Goal: Transaction & Acquisition: Purchase product/service

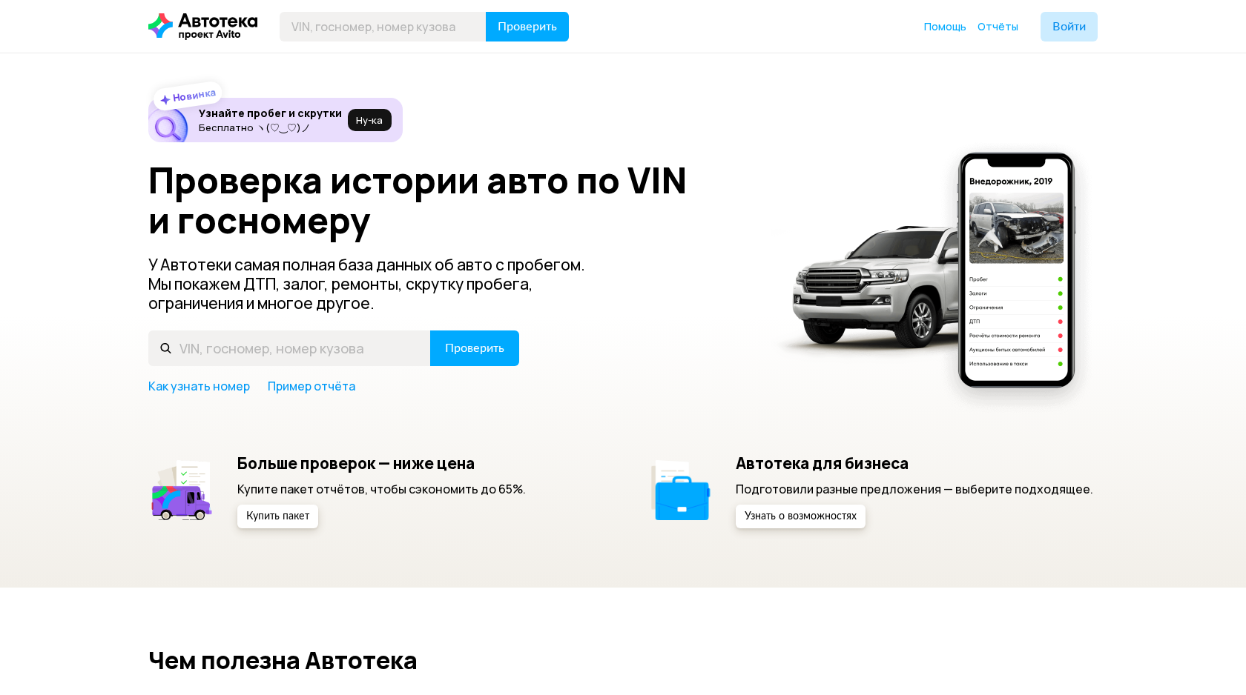
scroll to position [20, 0]
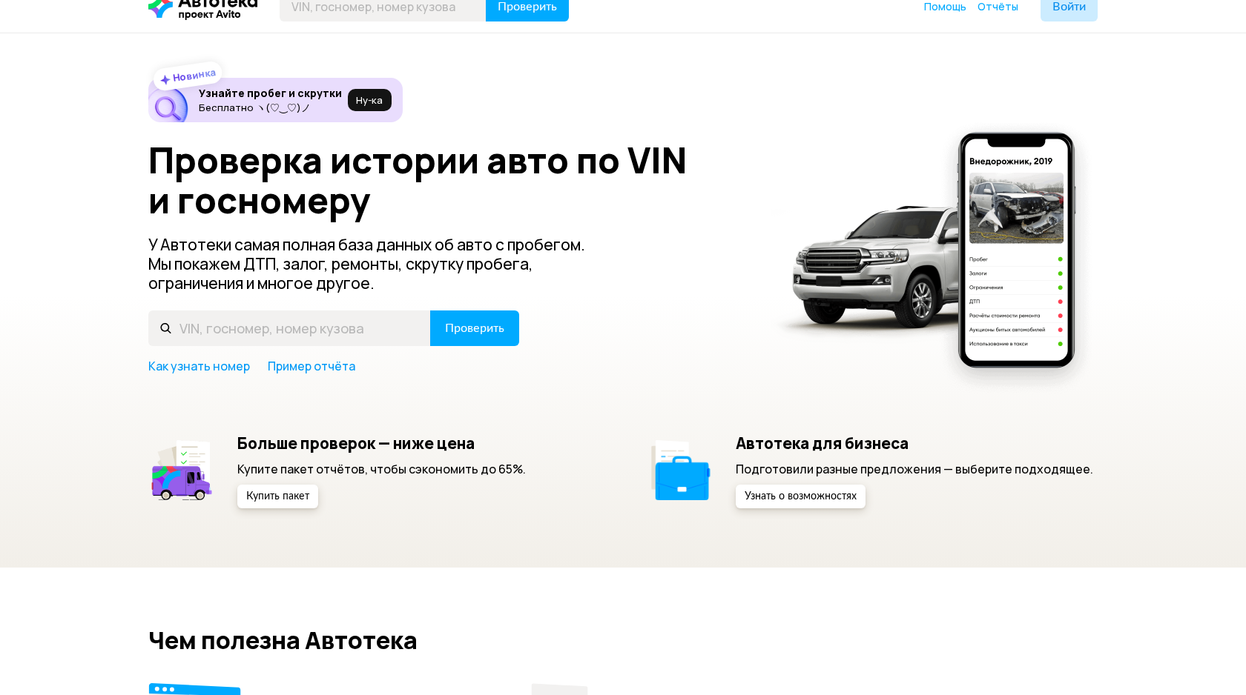
click at [376, 85] on div "Новинка Узнайте пробег и скрутки Бесплатно ヽ(♡‿♡)ノ Ну‑ка" at bounding box center [275, 100] width 254 height 44
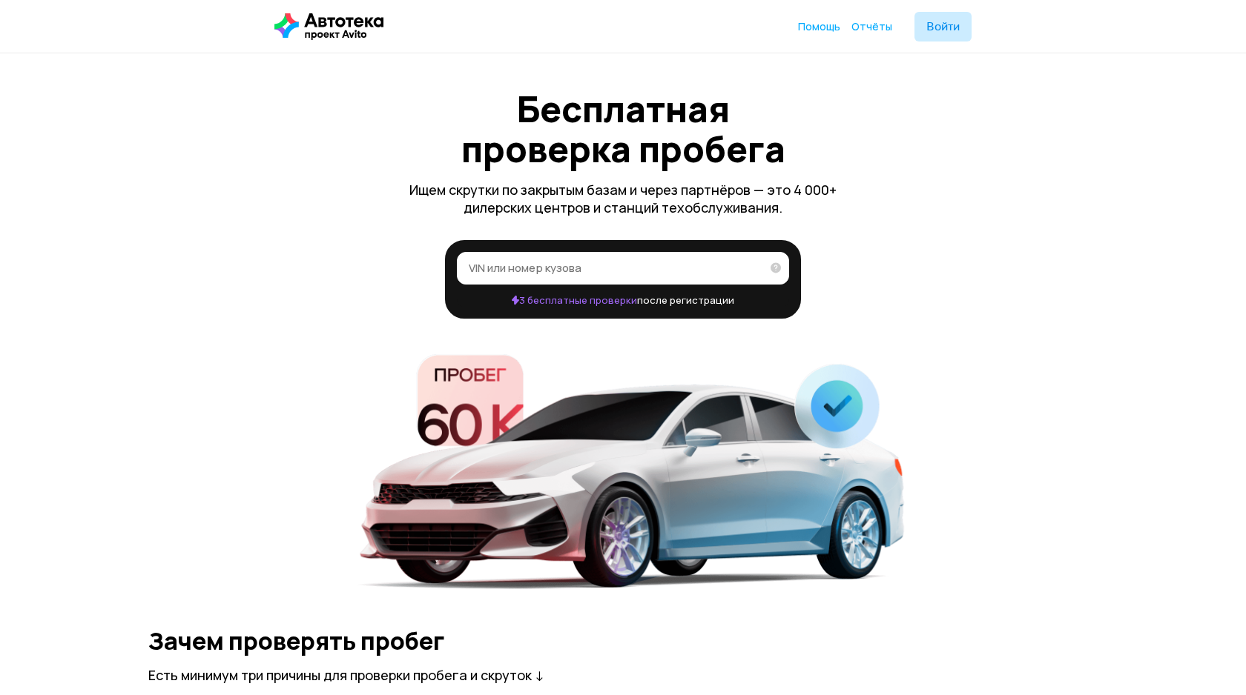
click at [500, 265] on input "VIN или номер кузова" at bounding box center [615, 267] width 292 height 15
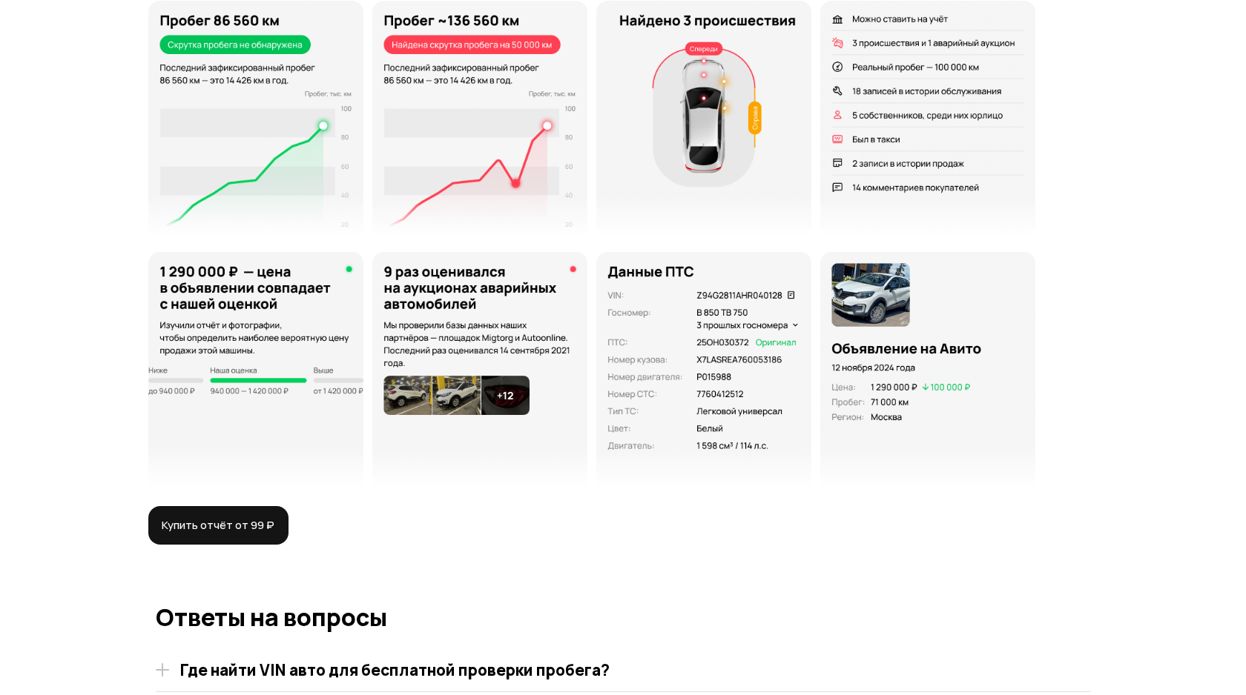
scroll to position [2575, 0]
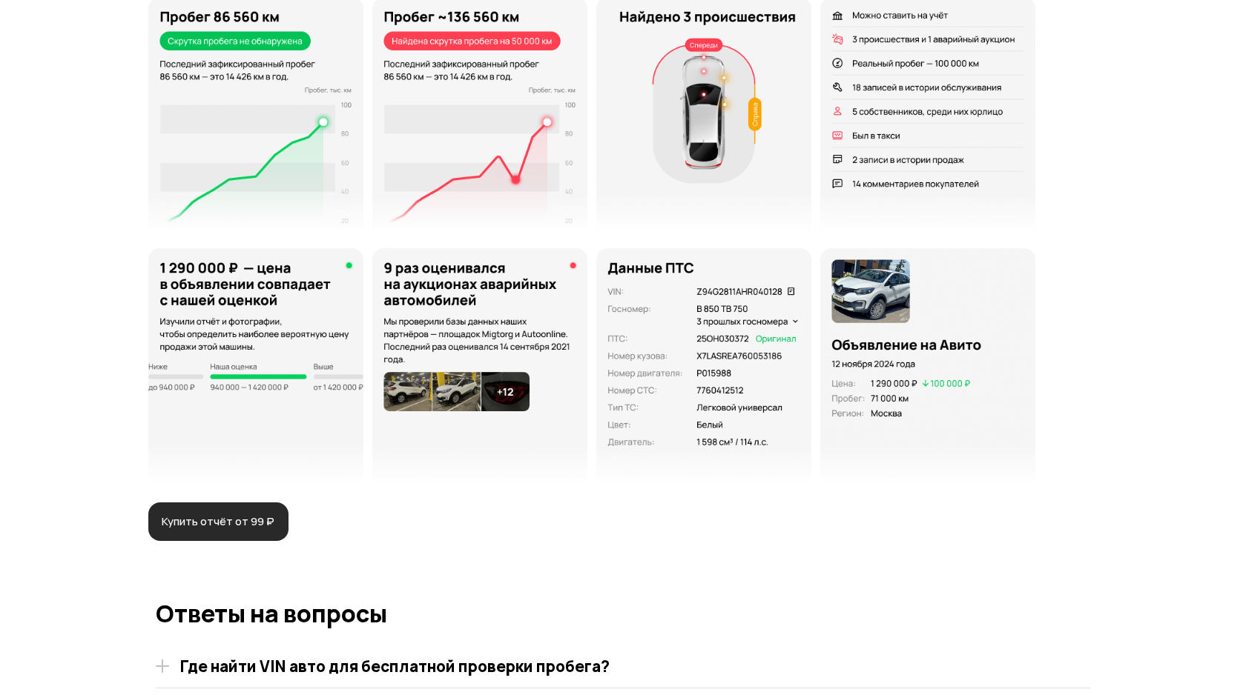
click at [232, 515] on span "Купить отчёт от 99 ₽" at bounding box center [218, 522] width 113 height 15
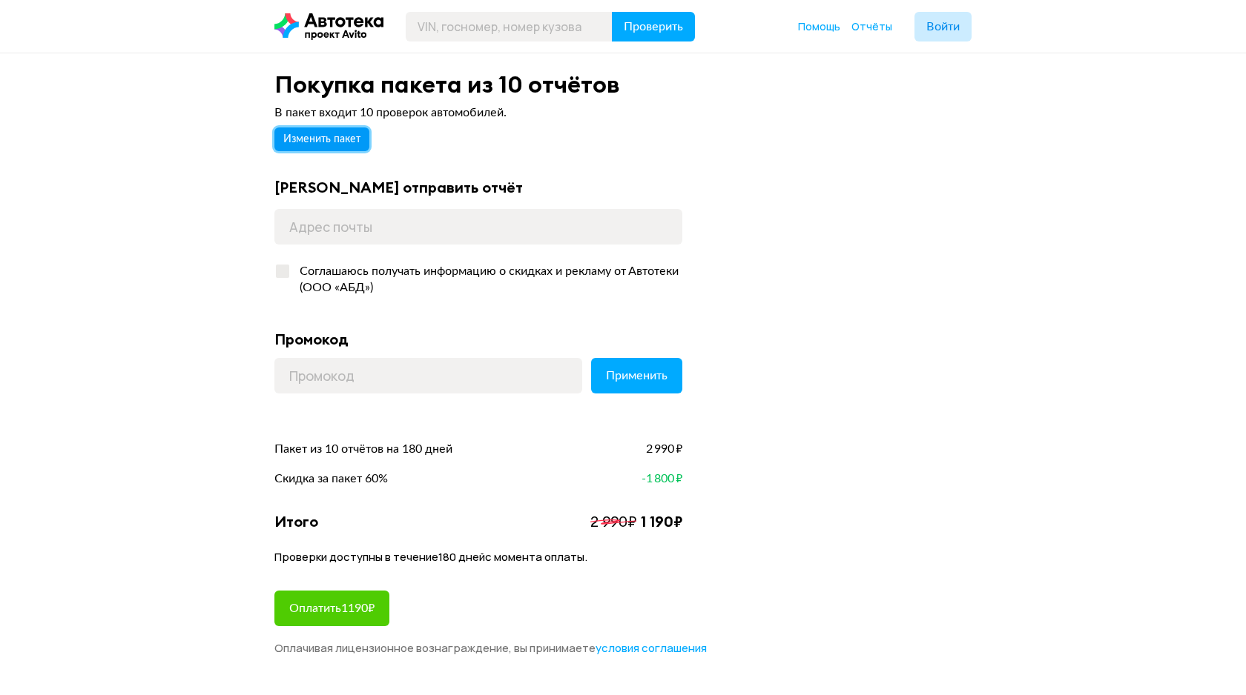
click at [329, 138] on span "Изменить пакет" at bounding box center [321, 139] width 77 height 10
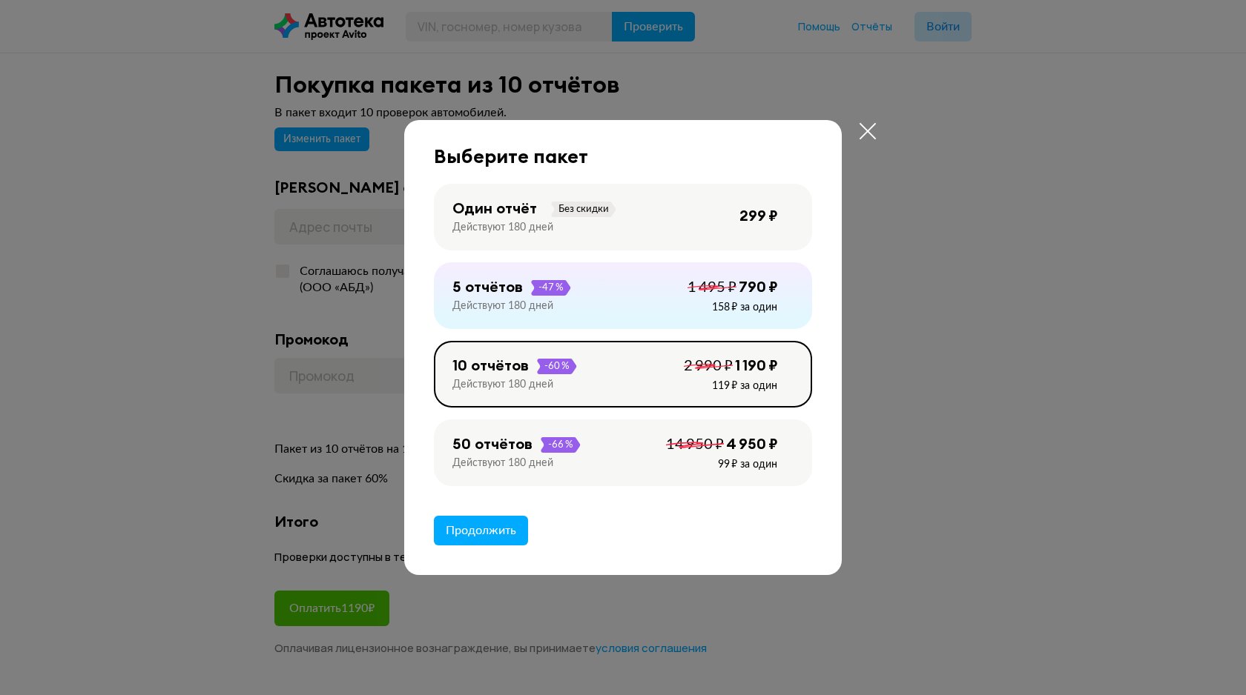
click at [487, 214] on div "Один отчёт" at bounding box center [494, 208] width 85 height 19
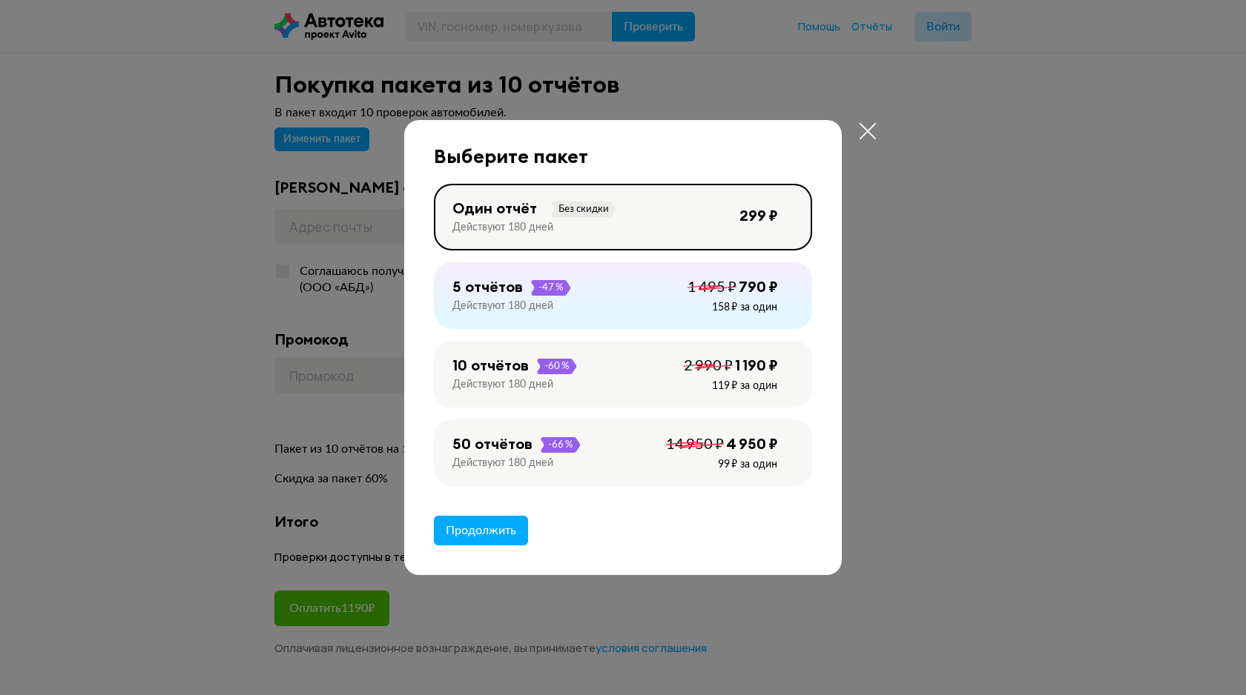
click at [970, 320] on div at bounding box center [623, 347] width 1246 height 695
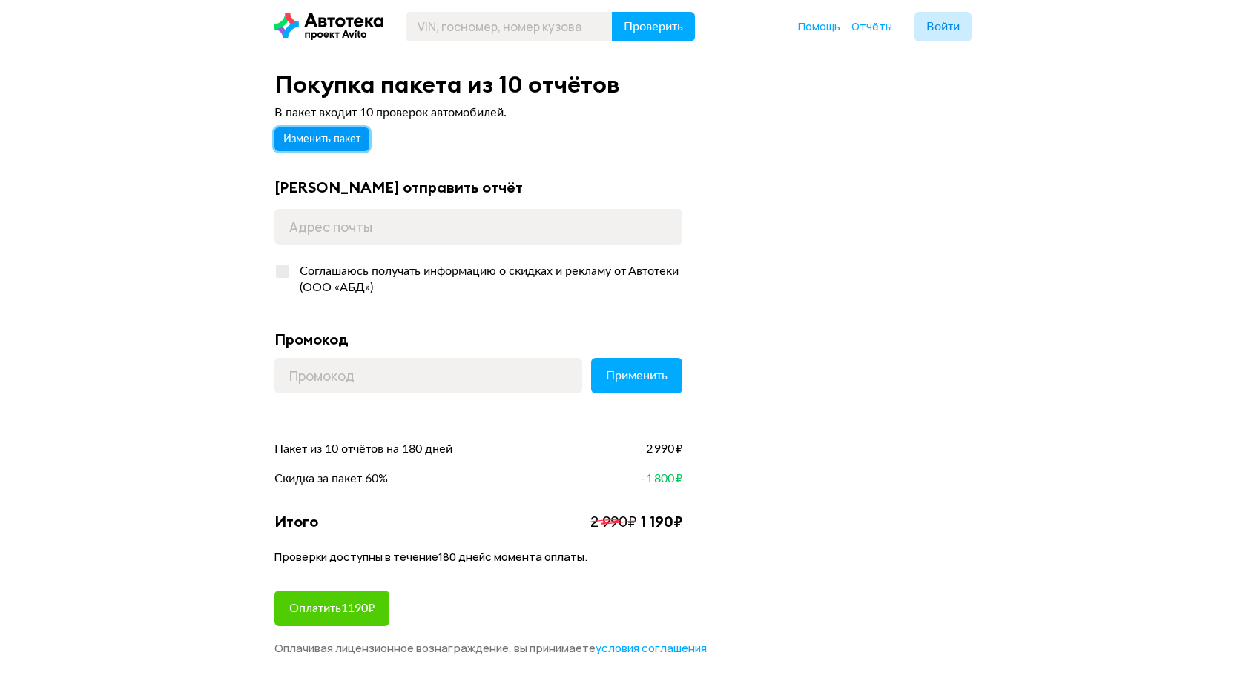
click at [363, 145] on button "Изменить пакет" at bounding box center [321, 140] width 95 height 24
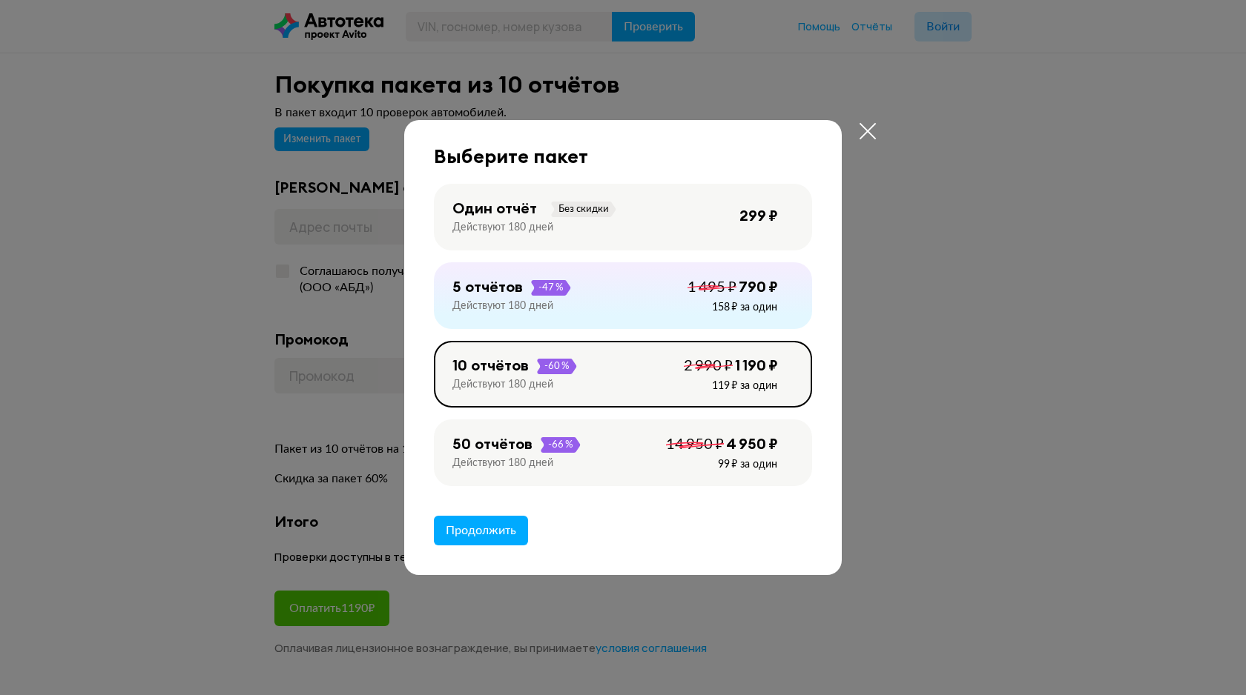
click at [734, 207] on div "Один отчёт Без скидки Действуют 180 дней 299 ₽" at bounding box center [623, 217] width 378 height 67
